Goal: Ask a question

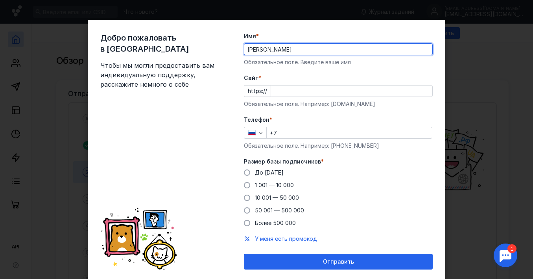
type input "[PERSON_NAME]"
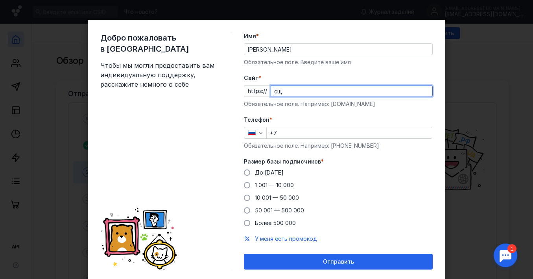
type input "с"
paste input "[DOMAIN_NAME]"
type input "[DOMAIN_NAME]"
click at [301, 134] on input "+7" at bounding box center [349, 132] width 165 height 11
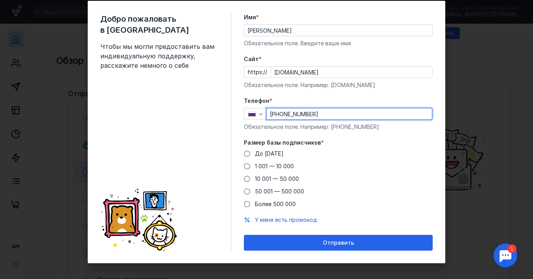
scroll to position [23, 0]
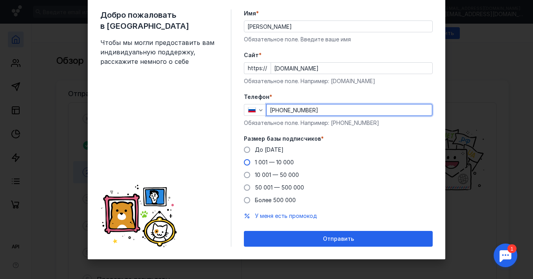
type input "[PHONE_NUMBER]"
drag, startPoint x: 246, startPoint y: 164, endPoint x: 251, endPoint y: 168, distance: 6.5
click at [246, 164] on span at bounding box center [247, 162] width 6 height 6
click at [0, 0] on input "1 001 — 10 000" at bounding box center [0, 0] width 0 height 0
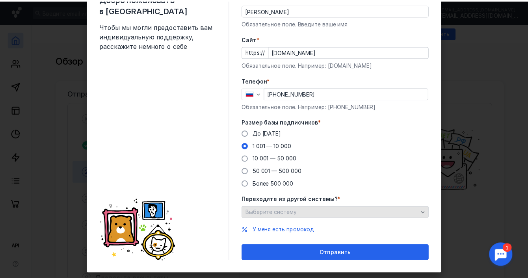
scroll to position [54, 0]
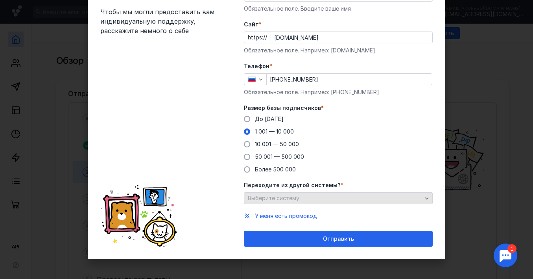
click at [327, 200] on div "Выберите систему" at bounding box center [335, 198] width 178 height 7
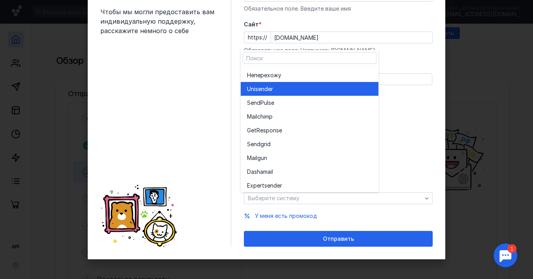
click at [268, 91] on span "Unisende" at bounding box center [259, 89] width 24 height 8
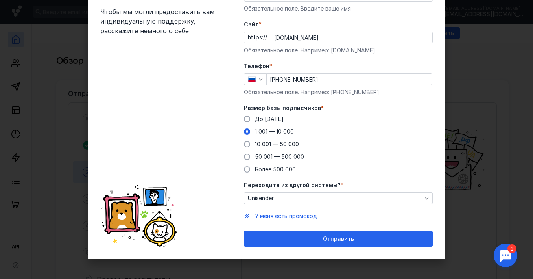
click at [416, 149] on div "До [DATE] 1 001 — 10 000 10 001 — 50 000 50 001 — 500 000 Более 500 000" at bounding box center [338, 144] width 189 height 58
click at [272, 217] on span "У меня есть промокод" at bounding box center [286, 215] width 62 height 7
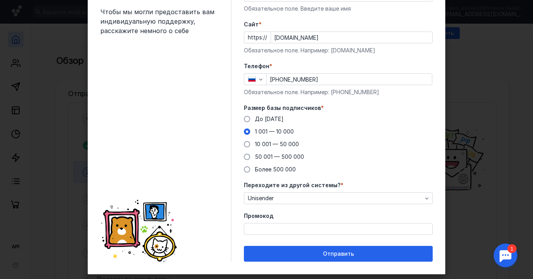
click at [274, 221] on div "Промокод" at bounding box center [338, 223] width 189 height 23
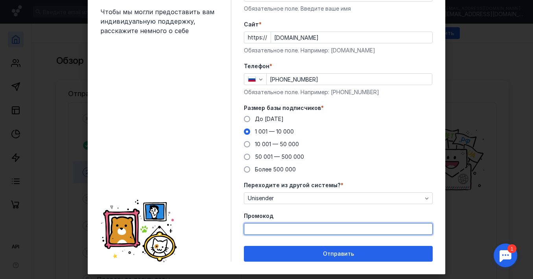
click at [275, 225] on input "Промокод" at bounding box center [338, 228] width 188 height 11
paste input "SEND22"
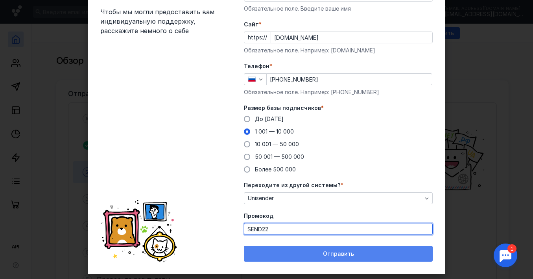
type input "SEND22"
click at [307, 252] on div "Отправить" at bounding box center [338, 253] width 181 height 7
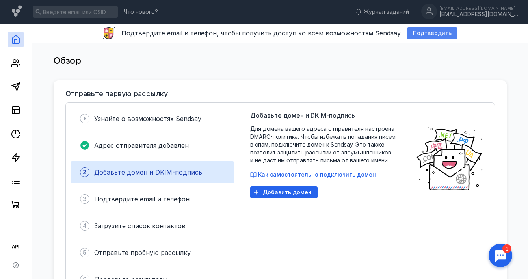
click at [427, 32] on span "Подтвердить" at bounding box center [432, 33] width 39 height 7
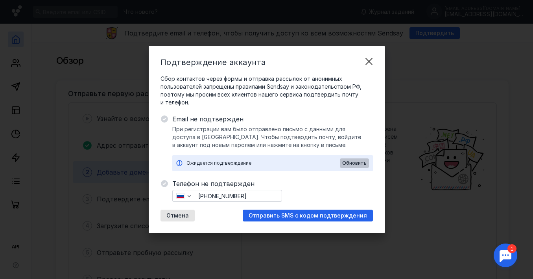
click at [350, 162] on span "Обновить" at bounding box center [355, 163] width 24 height 6
click at [165, 221] on div "Отмена" at bounding box center [178, 215] width 34 height 12
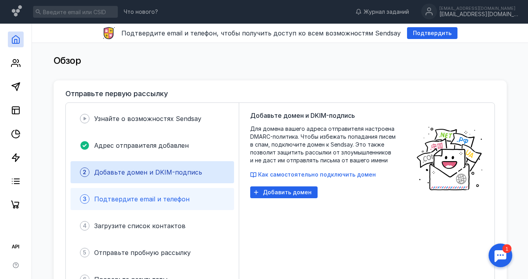
scroll to position [2, 0]
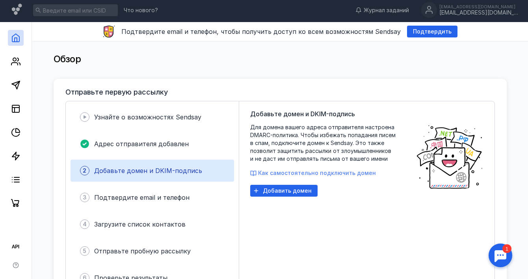
click at [285, 170] on span "Как самостоятельно подключить домен" at bounding box center [317, 172] width 118 height 7
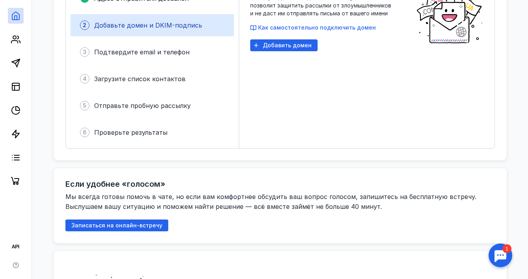
scroll to position [145, 0]
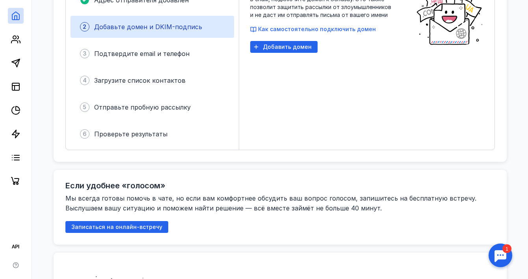
click at [501, 257] on div at bounding box center [500, 255] width 24 height 24
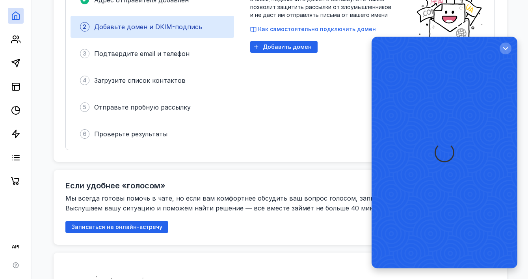
scroll to position [0, 0]
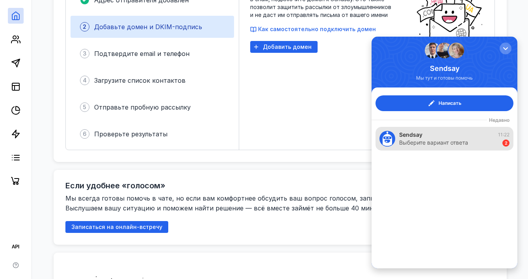
click at [422, 137] on div "Sendsay" at bounding box center [410, 135] width 23 height 8
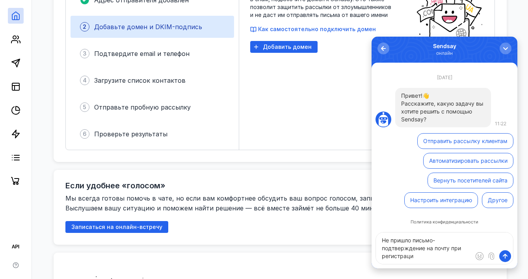
type textarea "Не пришло письмо-подтверждение на почту при регистрации"
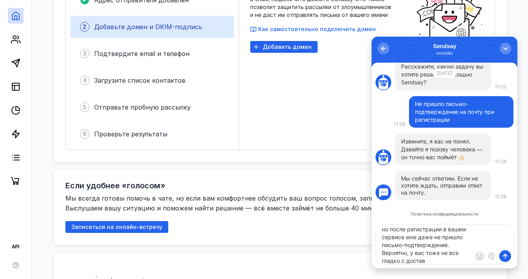
scroll to position [47, 0]
type textarea "[PERSON_NAME] перейти к вам после Unisender из-за того, что у Unisender проблем…"
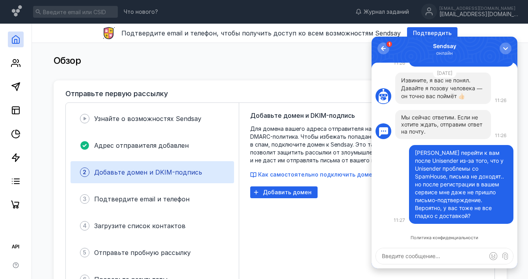
scroll to position [206, 0]
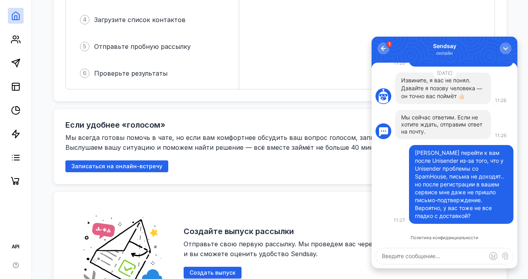
click at [389, 52] on div at bounding box center [383, 49] width 12 height 12
click at [389, 52] on button "1" at bounding box center [383, 49] width 12 height 12
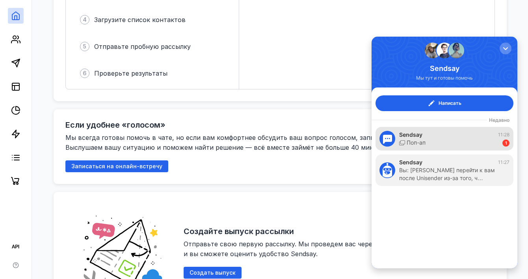
click at [459, 141] on div "Поп-ап 1" at bounding box center [454, 143] width 110 height 8
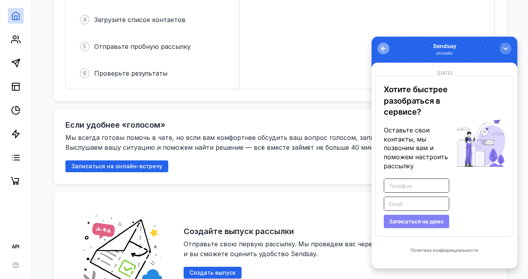
click at [385, 51] on div "button" at bounding box center [383, 48] width 8 height 8
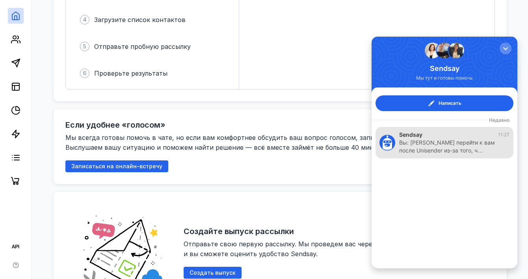
click at [426, 147] on div "Вы: [PERSON_NAME] перейти к вам после Unisender из-за того, ч…" at bounding box center [450, 147] width 102 height 16
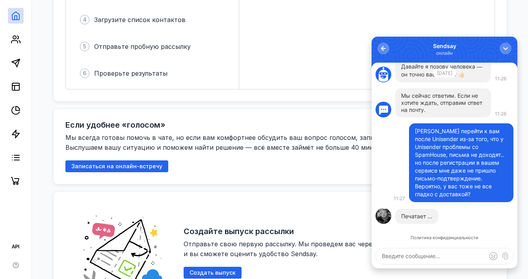
scroll to position [215, 0]
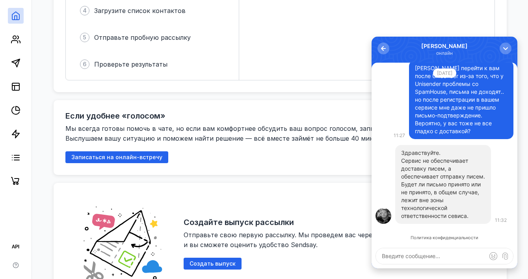
click at [432, 257] on textarea at bounding box center [444, 256] width 137 height 16
type textarea "Поняла, спасибо"
